Goal: Find specific page/section: Find specific page/section

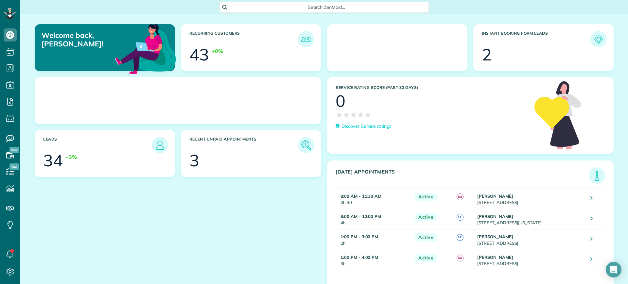
scroll to position [3, 3]
click at [300, 4] on span "Search ZenMaid…" at bounding box center [326, 7] width 199 height 7
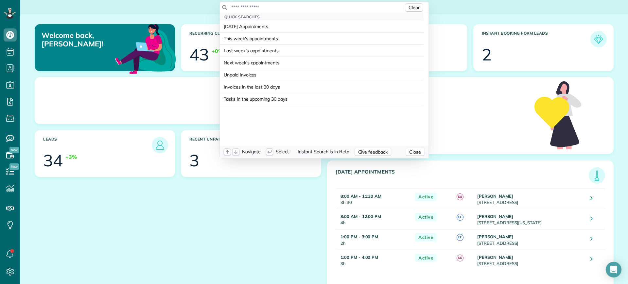
click at [297, 5] on input "text" at bounding box center [317, 7] width 173 height 7
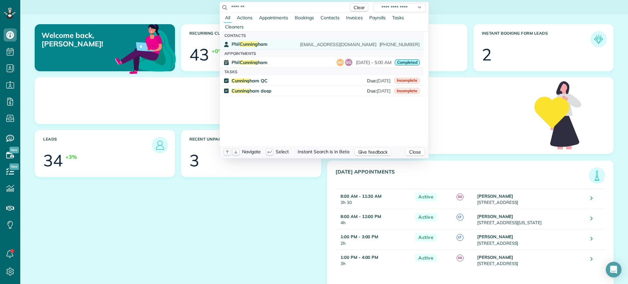
type input "*******"
click at [273, 42] on div "Phil Cunning ham philc1992@gmail.com (571) 244-1285" at bounding box center [325, 44] width 188 height 6
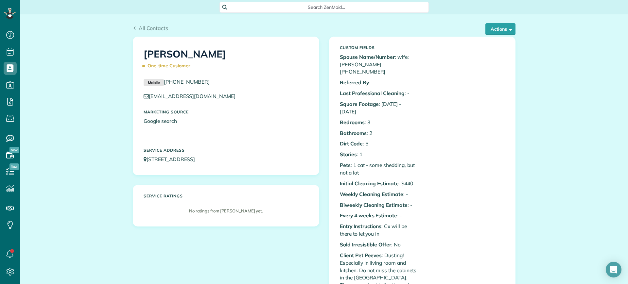
scroll to position [3, 3]
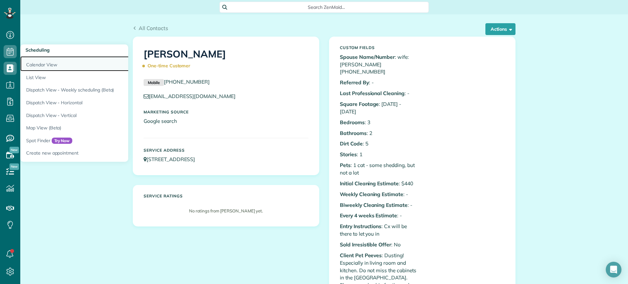
click at [54, 60] on link "Calendar View" at bounding box center [101, 63] width 163 height 15
